Goal: Information Seeking & Learning: Learn about a topic

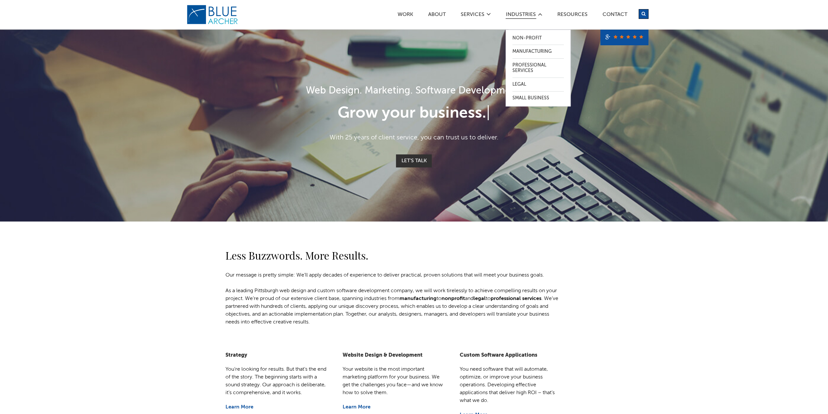
click at [524, 16] on link "Industries" at bounding box center [521, 15] width 31 height 7
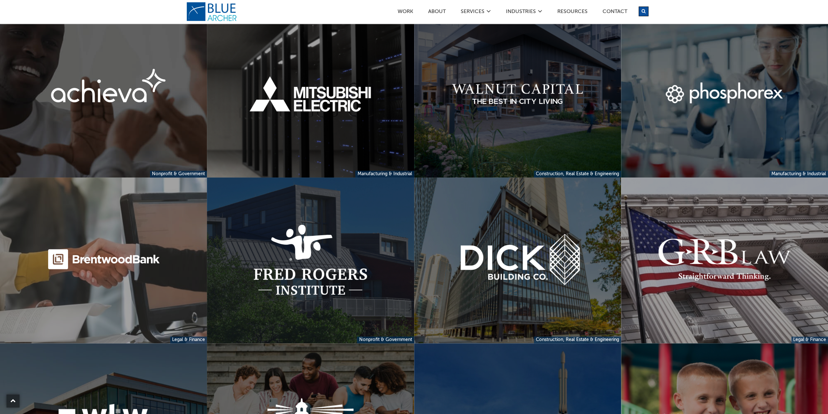
scroll to position [480, 0]
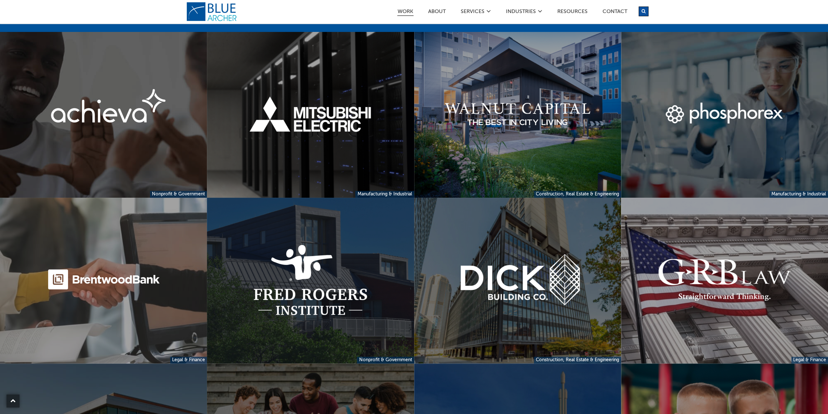
click at [409, 10] on link "Work" at bounding box center [405, 12] width 16 height 7
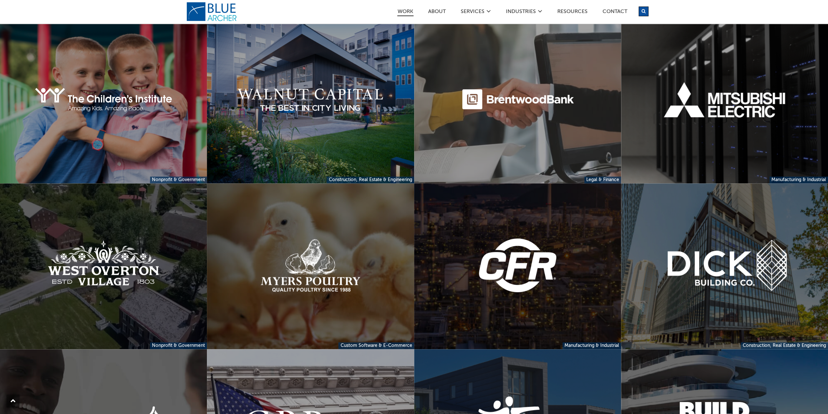
scroll to position [98, 0]
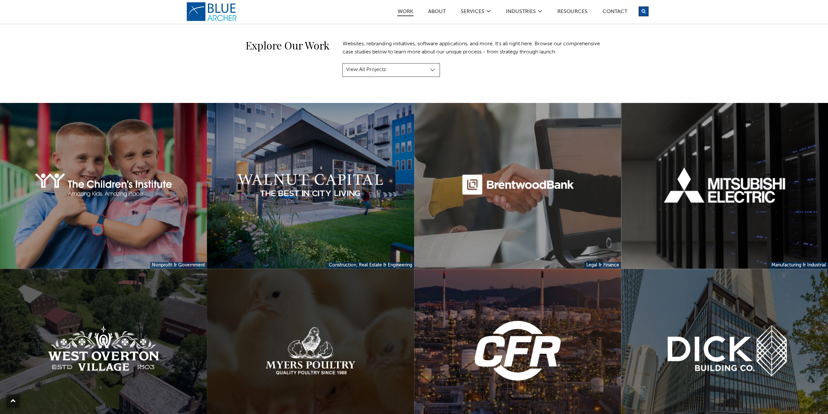
click at [294, 309] on link at bounding box center [310, 351] width 207 height 166
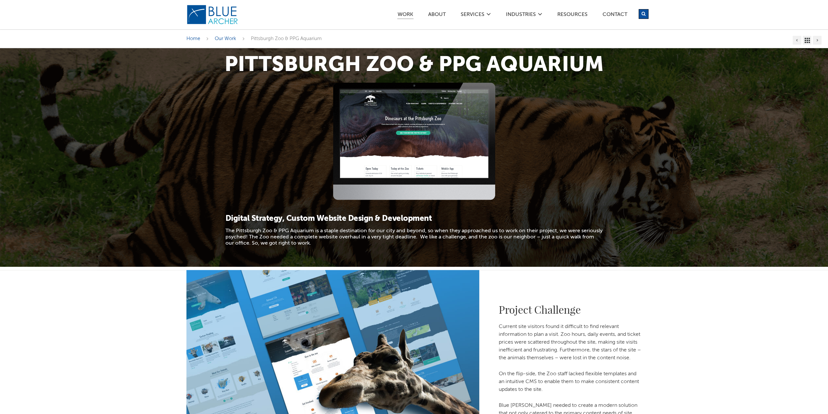
click at [405, 63] on h1 "Pittsburgh Zoo & PPG Aquarium" at bounding box center [414, 65] width 456 height 21
click at [294, 220] on h3 "Digital Strategy, Custom Website Design & Development" at bounding box center [414, 218] width 378 height 10
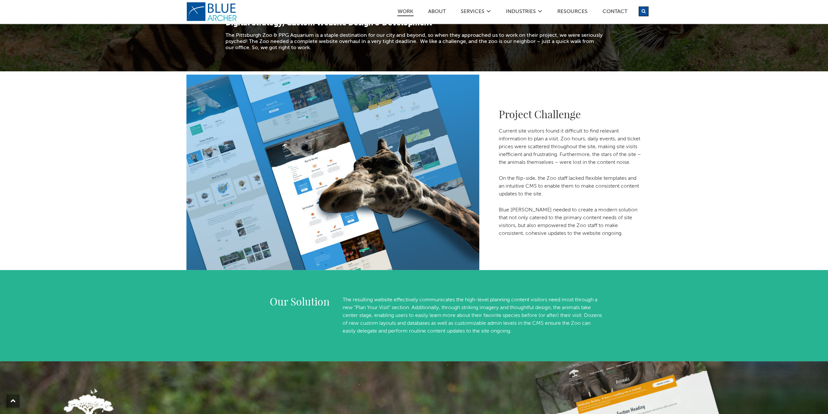
scroll to position [391, 0]
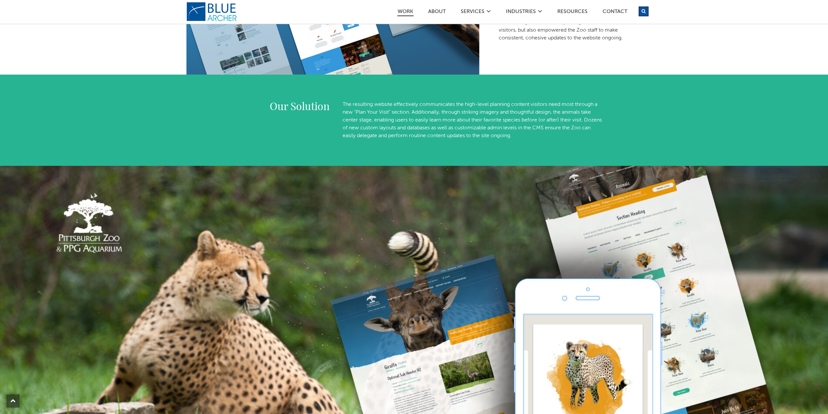
click at [396, 103] on p "The resulting website effectively communicates the high-level planning content …" at bounding box center [472, 120] width 260 height 39
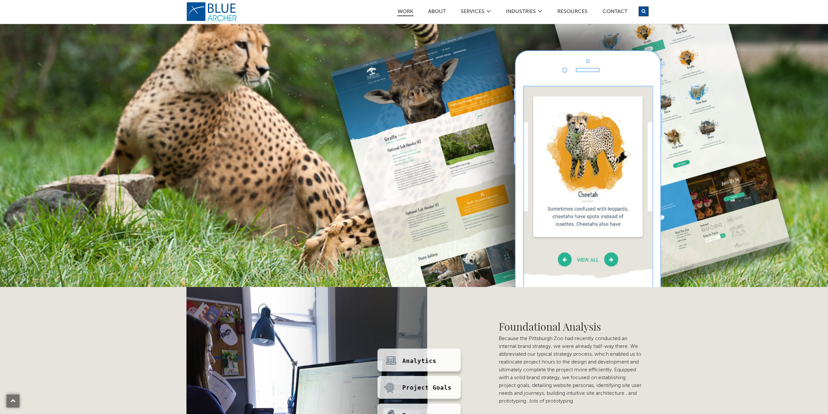
scroll to position [814, 0]
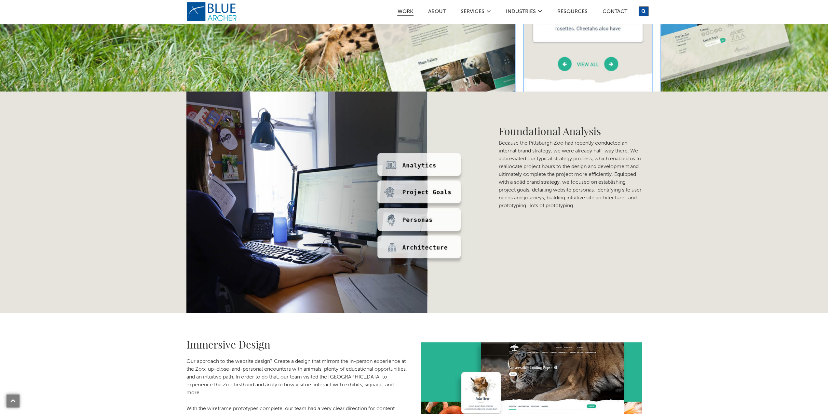
click at [429, 214] on img at bounding box center [332, 201] width 293 height 221
click at [423, 184] on img at bounding box center [332, 201] width 293 height 221
click at [418, 149] on img at bounding box center [332, 201] width 293 height 221
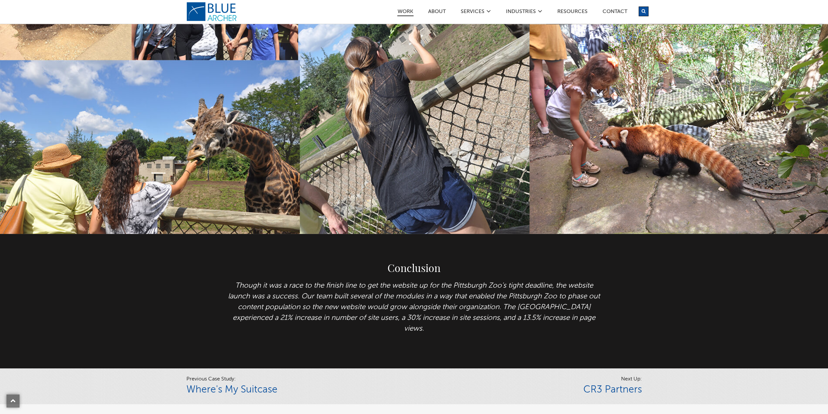
scroll to position [1888, 0]
